Goal: Information Seeking & Learning: Learn about a topic

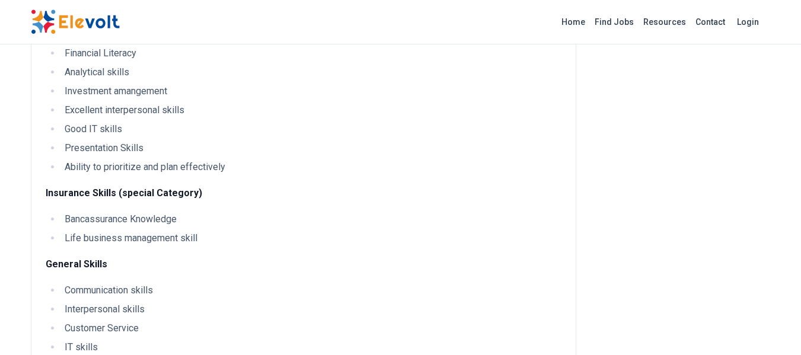
scroll to position [617, 0]
